Goal: Transaction & Acquisition: Book appointment/travel/reservation

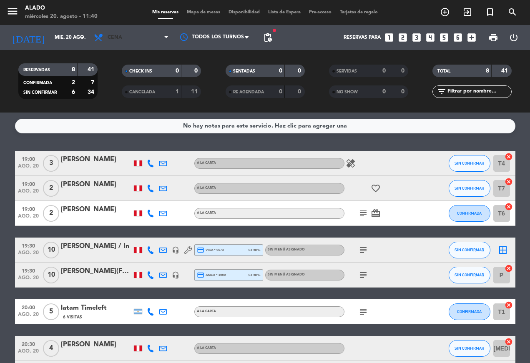
click at [146, 37] on span "Cena" at bounding box center [131, 37] width 83 height 18
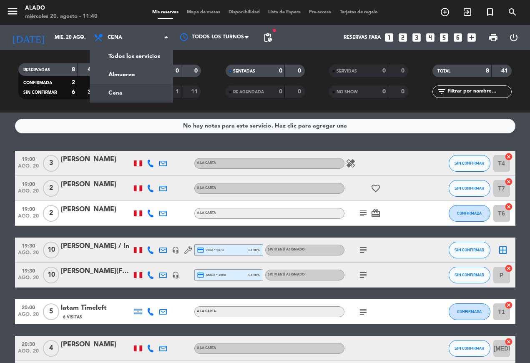
click at [154, 76] on div "menu Alado miércoles 20. agosto - 11:40 Mis reservas Mapa de mesas Disponibilid…" at bounding box center [265, 56] width 530 height 113
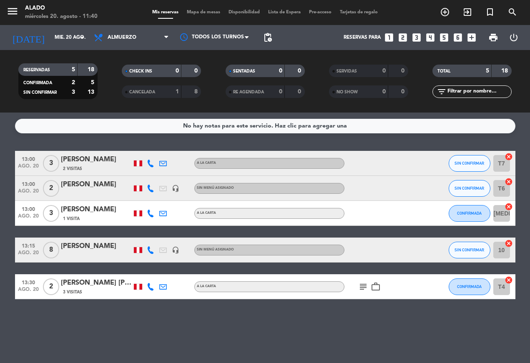
click at [510, 240] on icon "cancel" at bounding box center [509, 244] width 8 height 8
click at [507, 180] on icon "cancel" at bounding box center [509, 182] width 8 height 8
click at [501, 247] on icon "border_all" at bounding box center [503, 250] width 10 height 10
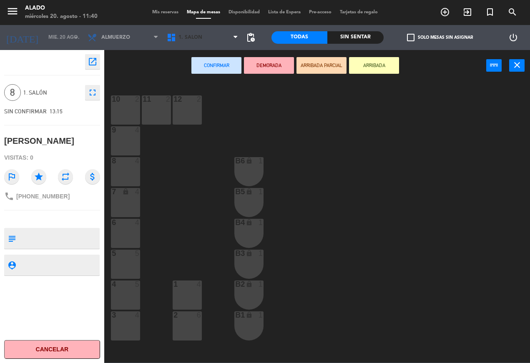
click at [225, 35] on span "1. Salón" at bounding box center [202, 37] width 79 height 18
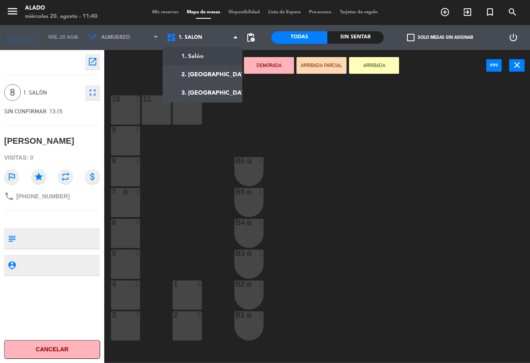
click at [219, 76] on ng-component "menu Alado miércoles 20. agosto - 11:40 Mis reservas Mapa de mesas Disponibilid…" at bounding box center [265, 181] width 530 height 363
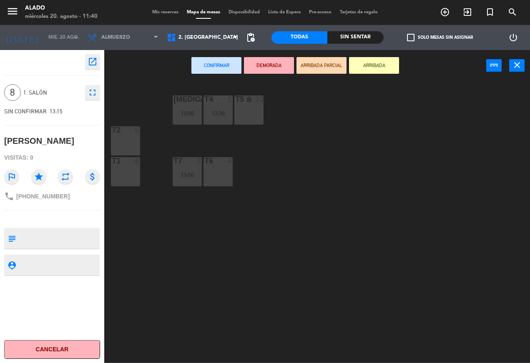
click at [257, 113] on div "T5 lock 10" at bounding box center [249, 110] width 29 height 29
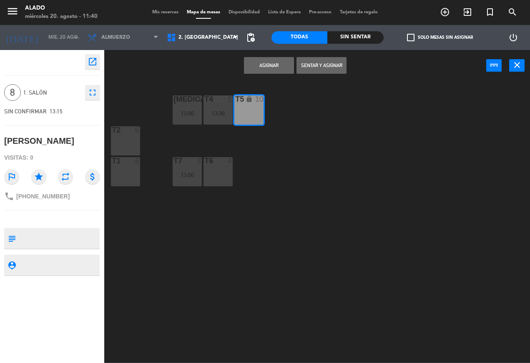
click at [228, 174] on div "T6 4" at bounding box center [218, 171] width 29 height 29
click at [269, 65] on button "Asignar" at bounding box center [269, 65] width 50 height 17
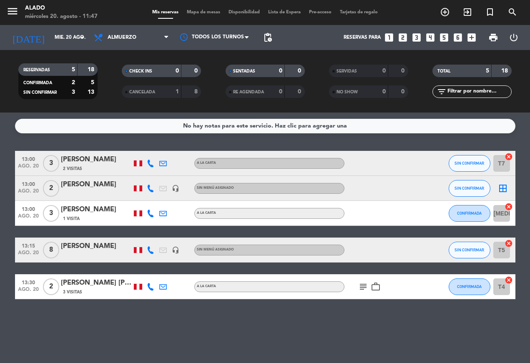
click at [457, 33] on icon "looks_6" at bounding box center [458, 37] width 11 height 11
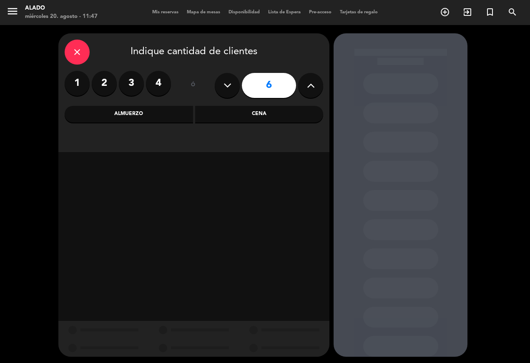
click at [147, 121] on div "Almuerzo" at bounding box center [129, 114] width 129 height 17
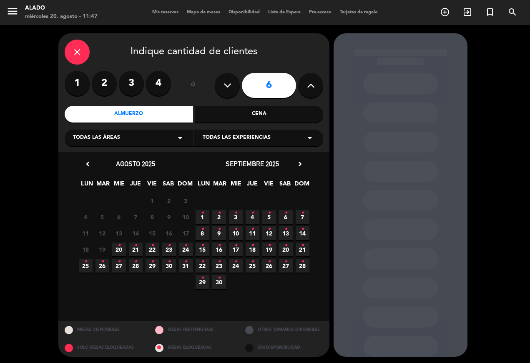
click at [120, 239] on icon "•" at bounding box center [119, 245] width 3 height 13
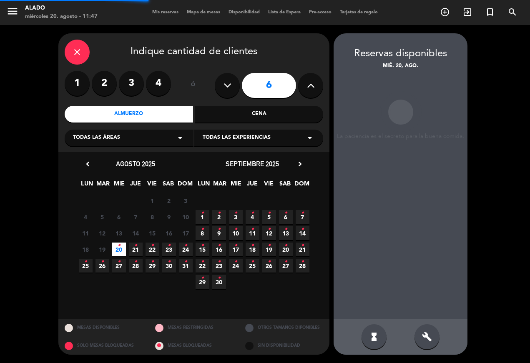
scroll to position [15, 0]
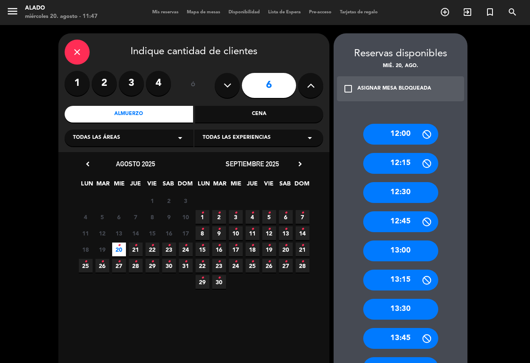
click at [399, 270] on div "13:15" at bounding box center [400, 280] width 75 height 21
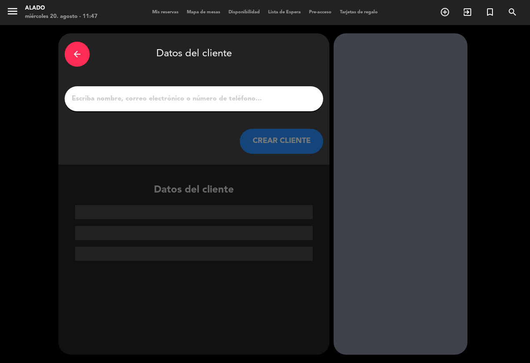
click at [242, 93] on input "1" at bounding box center [194, 99] width 246 height 12
click at [202, 93] on input "1" at bounding box center [194, 99] width 246 height 12
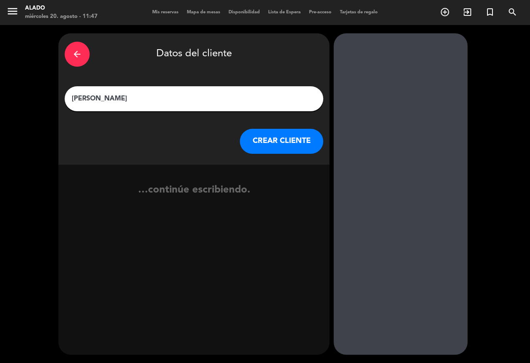
type input "[PERSON_NAME]"
click at [506, 113] on div "arrow_back Datos del cliente [PERSON_NAME] [PERSON_NAME] CLIENTE …continúe escr…" at bounding box center [265, 194] width 530 height 338
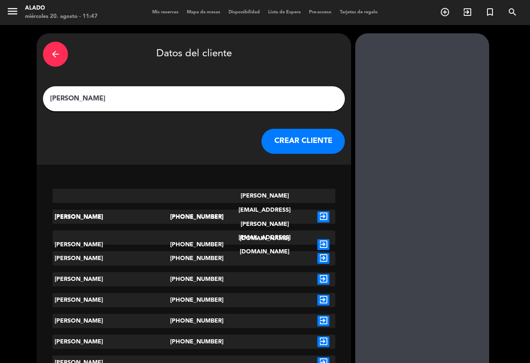
click at [115, 210] on div "[PERSON_NAME]" at bounding box center [112, 217] width 118 height 14
click at [117, 194] on div "[PERSON_NAME] [PHONE_NUMBER] [PERSON_NAME][EMAIL_ADDRESS][PERSON_NAME][DOMAIN_N…" at bounding box center [194, 337] width 315 height 310
click at [292, 129] on button "CREAR CLIENTE" at bounding box center [303, 141] width 83 height 25
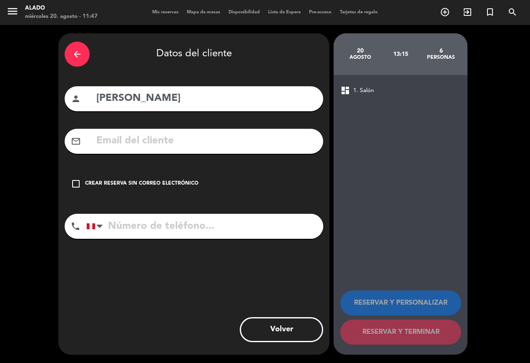
click at [83, 173] on div "check_box_outline_blank Crear reserva sin correo electrónico" at bounding box center [194, 184] width 259 height 25
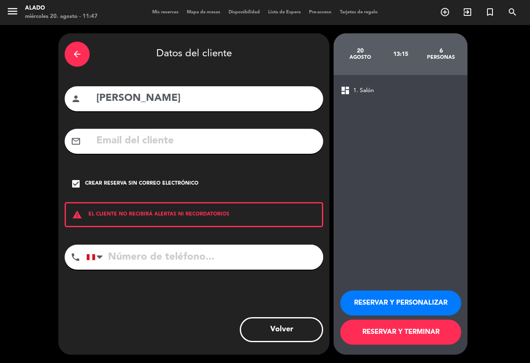
click at [214, 245] on input "tel" at bounding box center [204, 257] width 237 height 25
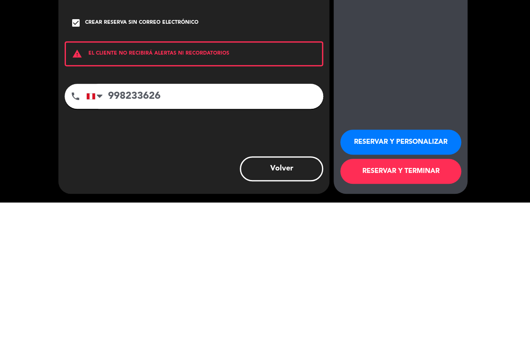
type input "998233626"
click at [509, 85] on div "arrow_back Datos del cliente person [PERSON_NAME] mail_outline check_box Crear …" at bounding box center [265, 194] width 530 height 338
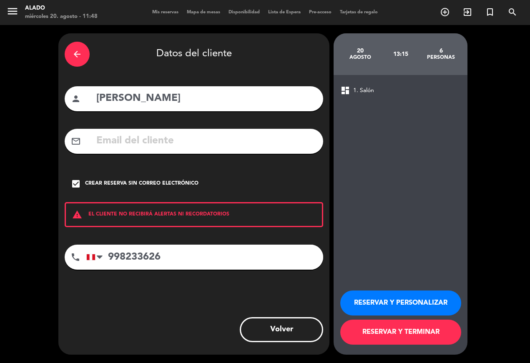
click at [396, 331] on button "RESERVAR Y TERMINAR" at bounding box center [401, 332] width 121 height 25
